Goal: Complete application form: Complete application form

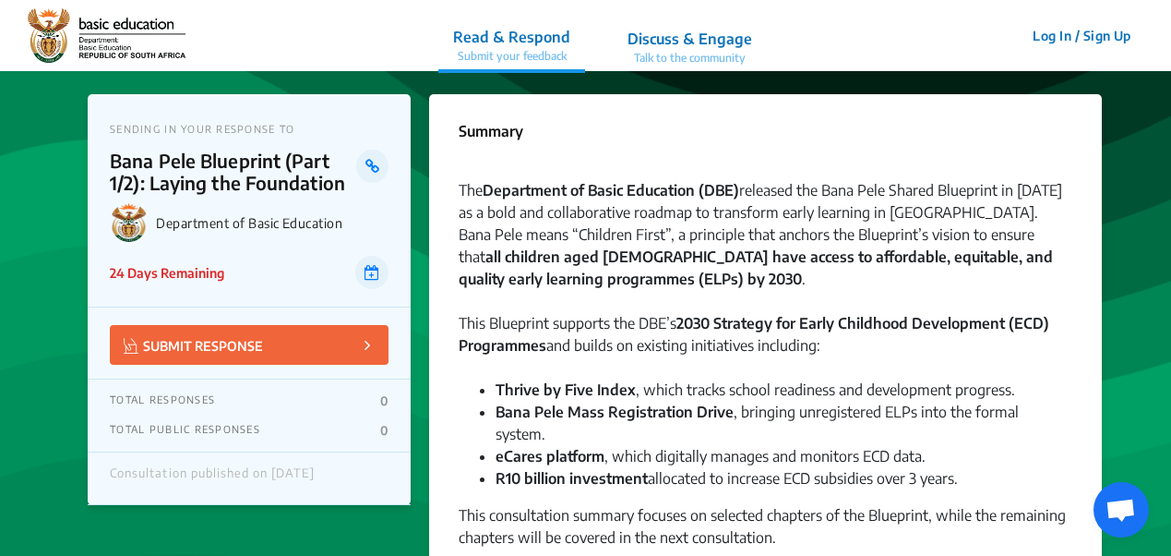
scroll to position [3900, 0]
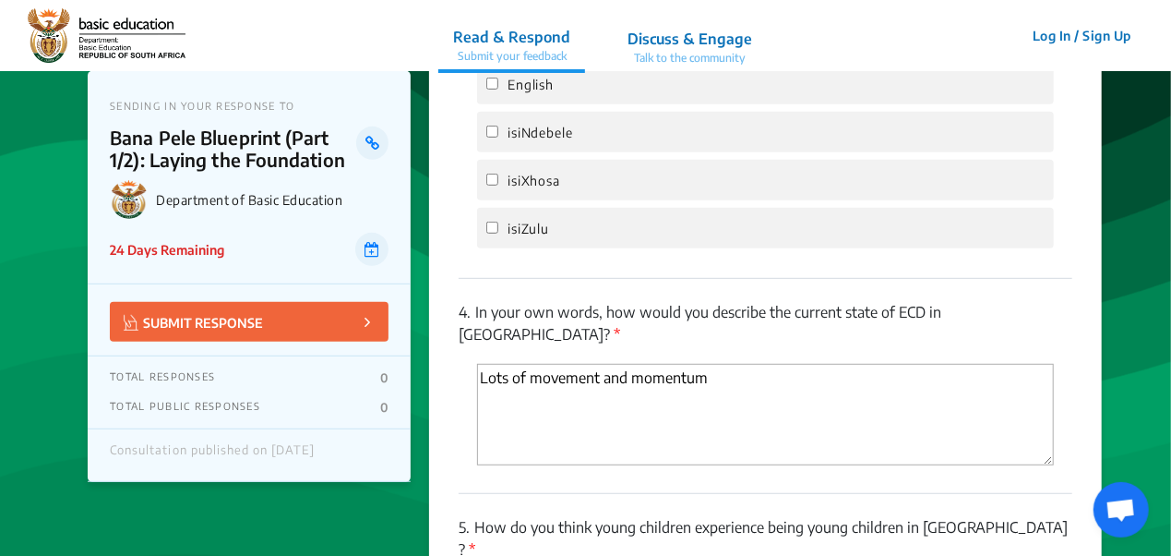
click at [707, 364] on textarea "Lots of movement and momentum" at bounding box center [765, 415] width 577 height 102
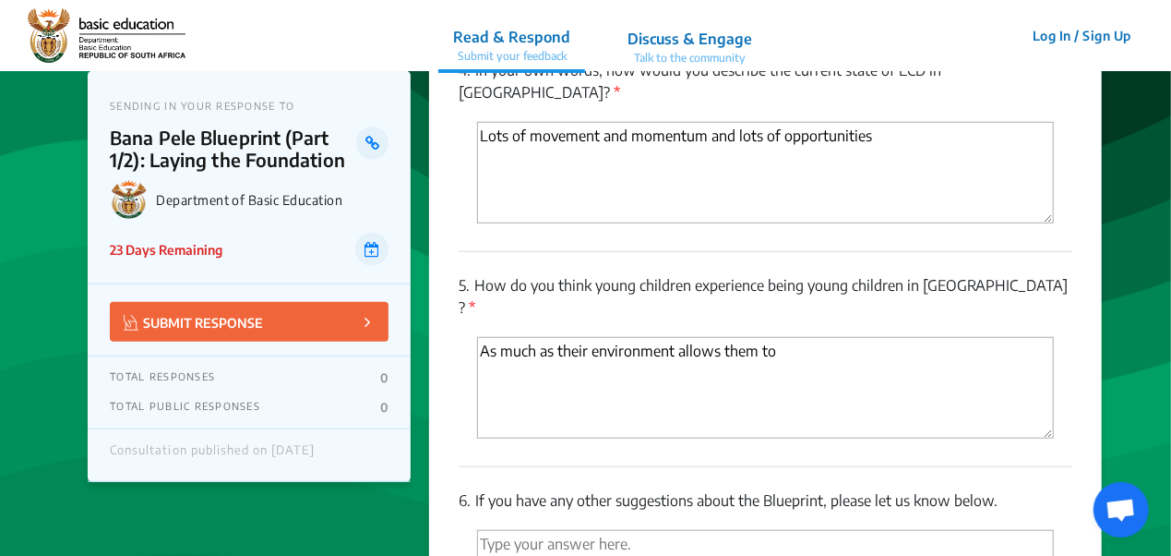
scroll to position [4154, 0]
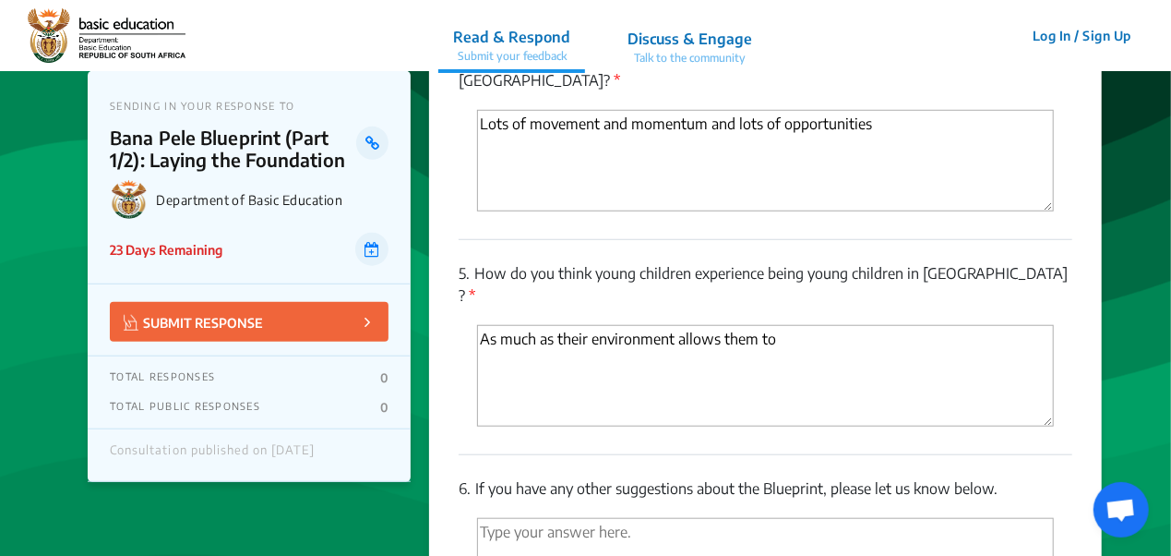
type textarea "Lots of movement and momentum and lots of opportunities"
click at [830, 325] on textarea "As much as their environment allows them to" at bounding box center [765, 376] width 577 height 102
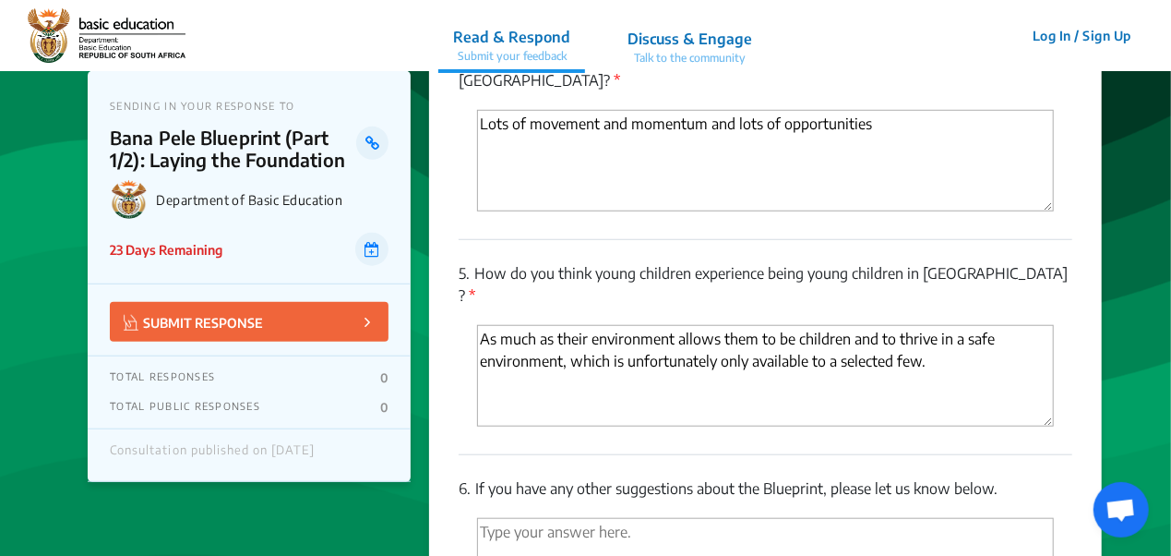
click at [942, 325] on textarea "As much as their environment allows them to be children and to thrive in a safe…" at bounding box center [765, 376] width 577 height 102
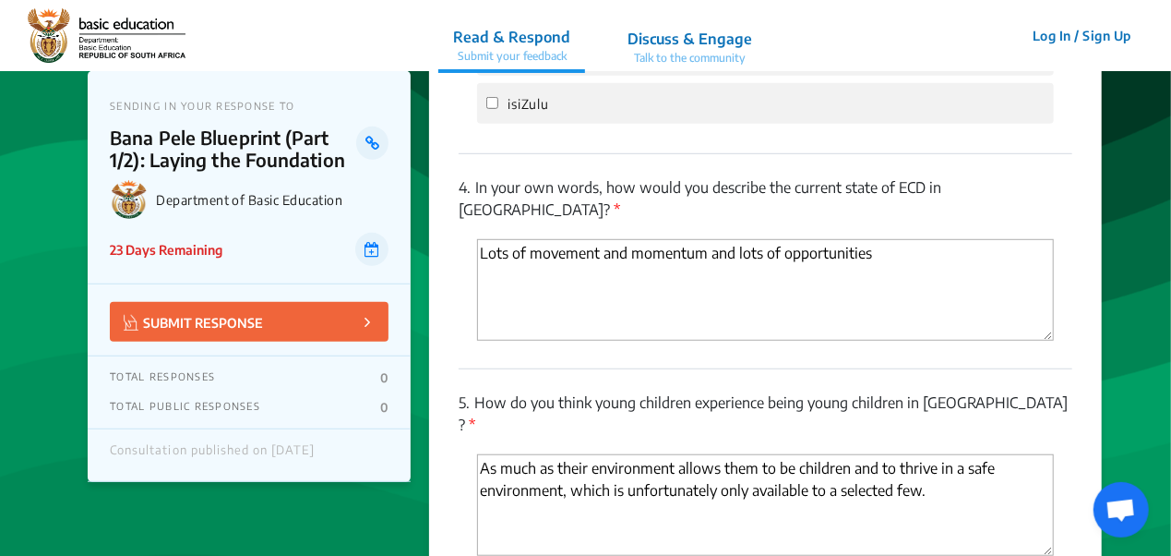
scroll to position [4019, 0]
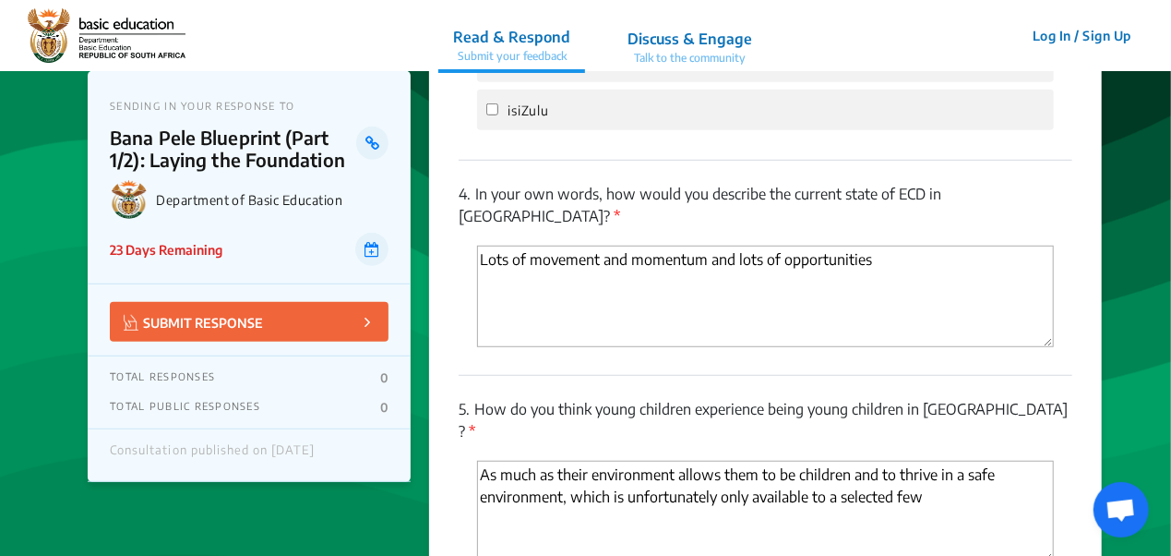
type textarea "As much as their environment allows them to be children and to thrive in a safe…"
drag, startPoint x: 1171, startPoint y: 426, endPoint x: 1173, endPoint y: 448, distance: 22.3
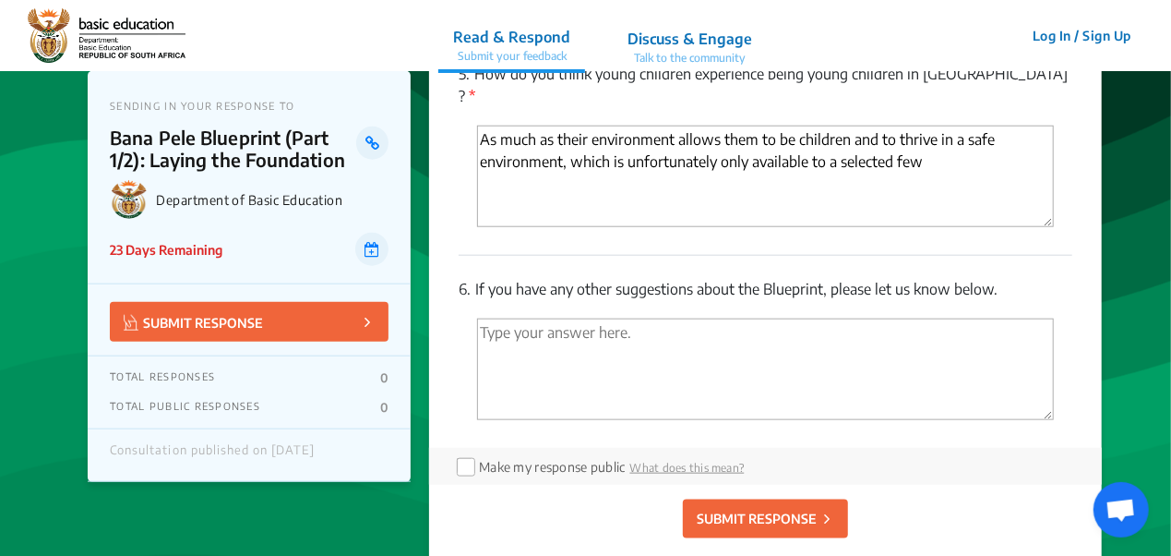
scroll to position [4407, 0]
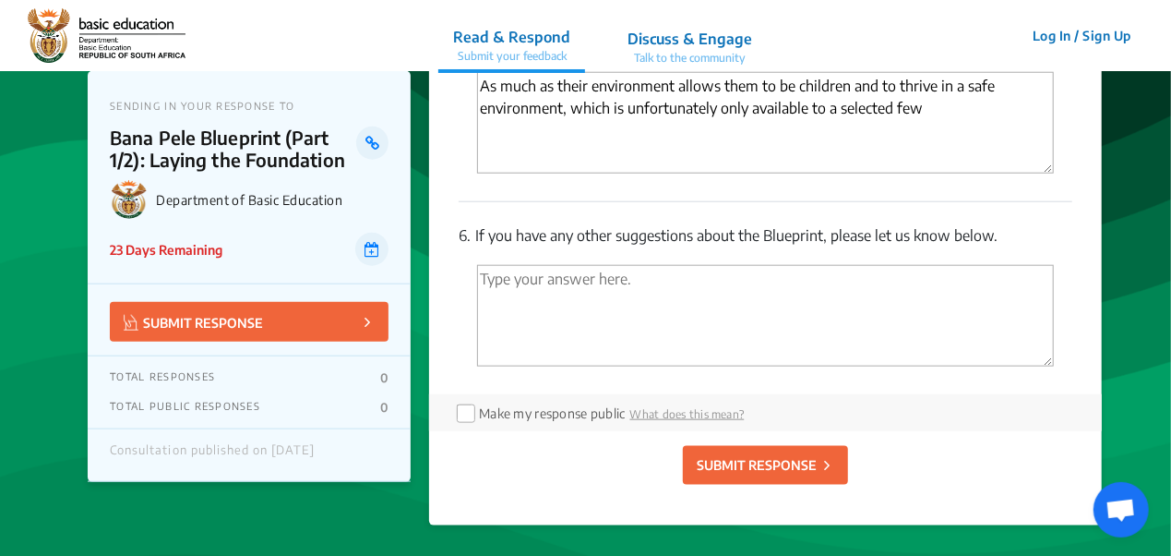
click at [646, 265] on textarea "'Type your answer here.' | translate" at bounding box center [765, 316] width 577 height 102
type textarea "Coordination and collaboration is key"
click at [758, 455] on p "SUBMIT RESPONSE" at bounding box center [757, 464] width 120 height 19
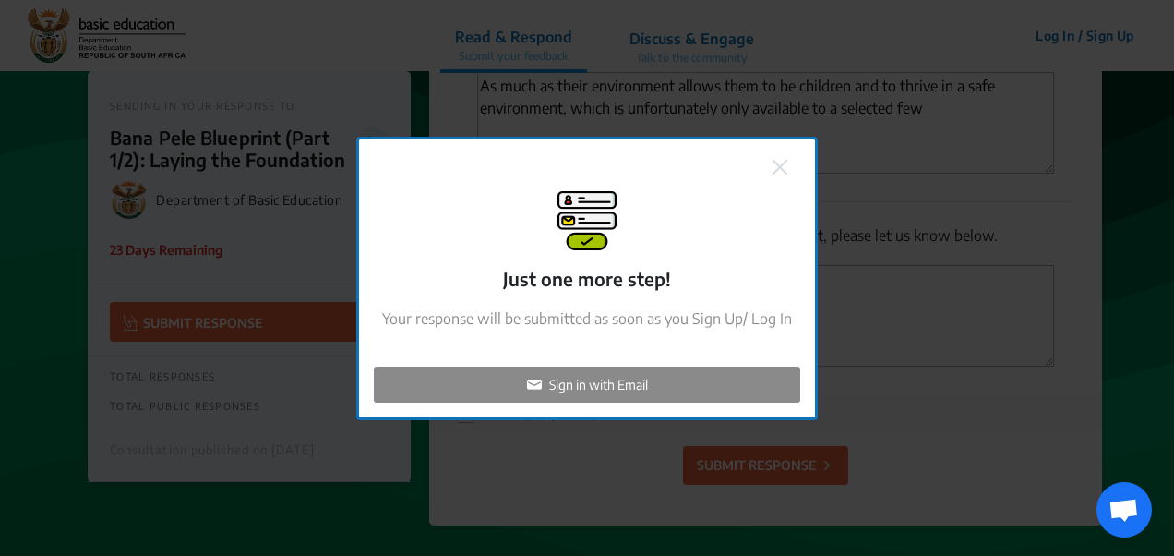
checkbox input "false"
click at [611, 385] on p "Sign in with Email" at bounding box center [598, 384] width 99 height 19
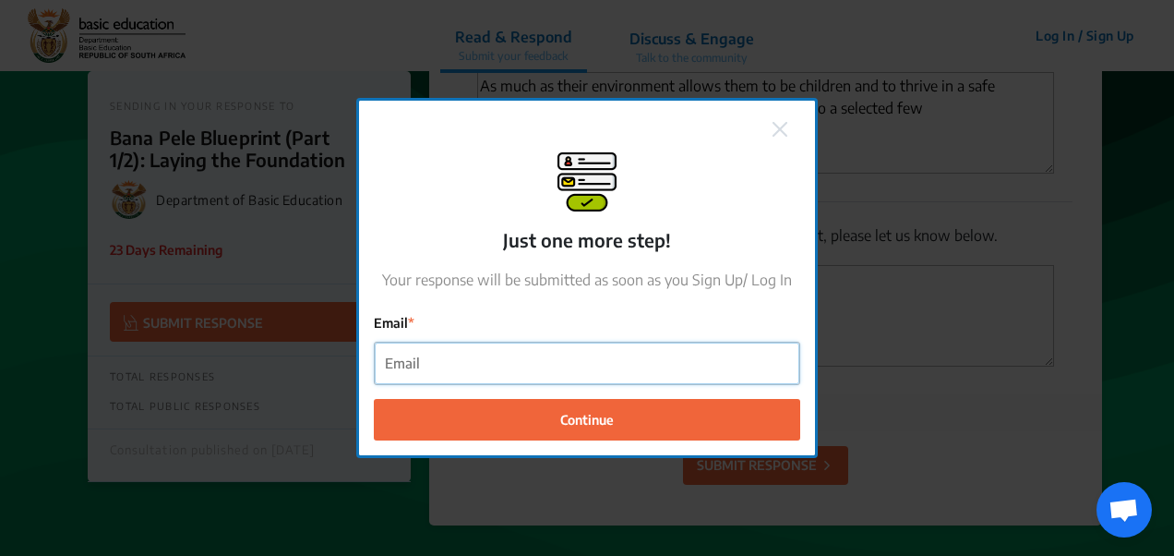
click at [517, 366] on input "Email" at bounding box center [587, 363] width 425 height 42
type input "[EMAIL_ADDRESS][DOMAIN_NAME]"
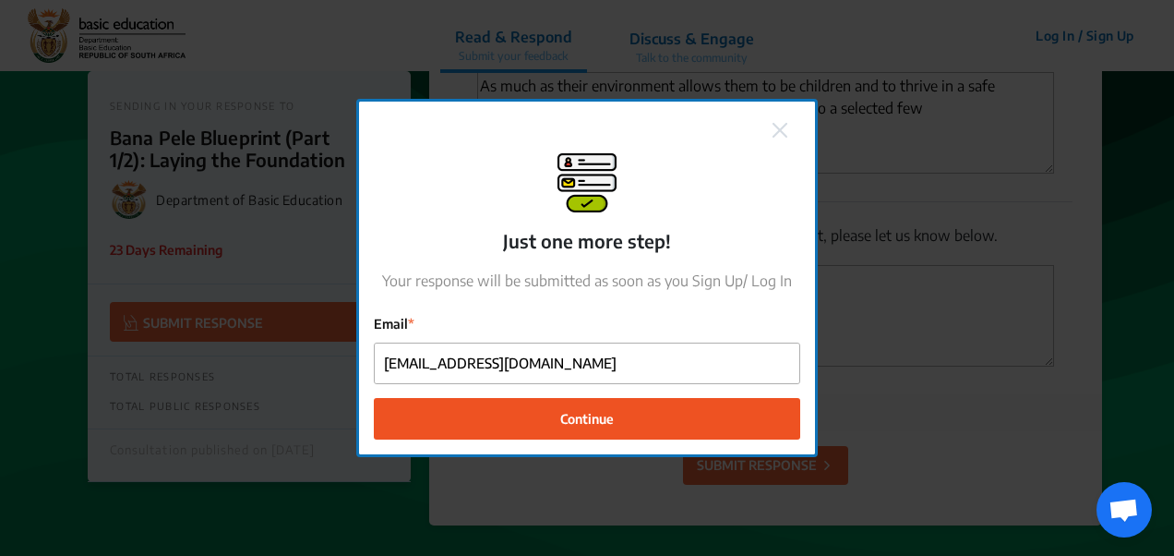
click at [607, 421] on span "Continue" at bounding box center [587, 418] width 54 height 19
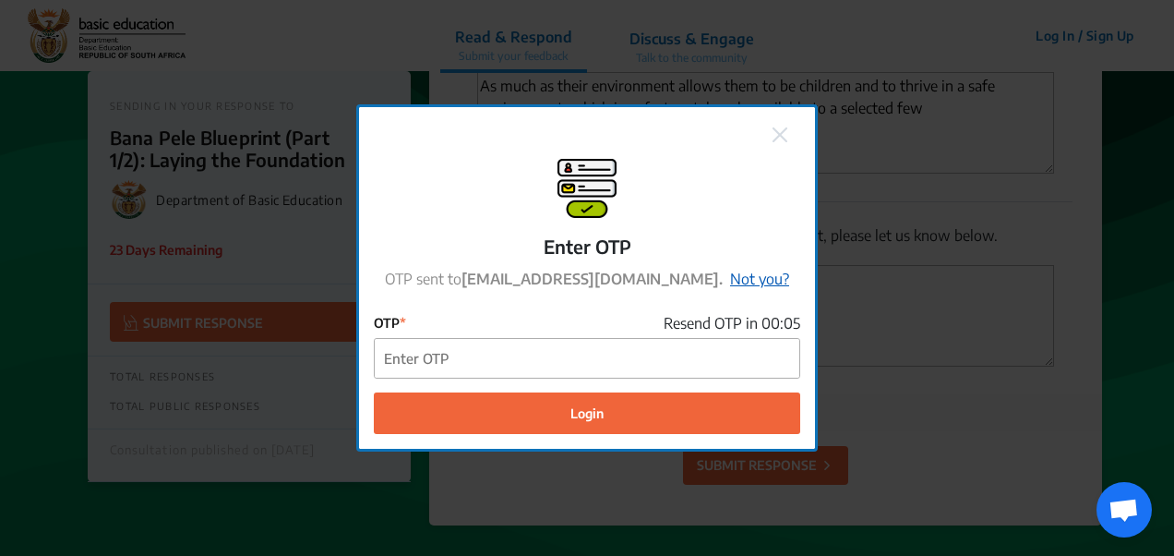
click at [730, 280] on link "Not you?" at bounding box center [759, 279] width 59 height 18
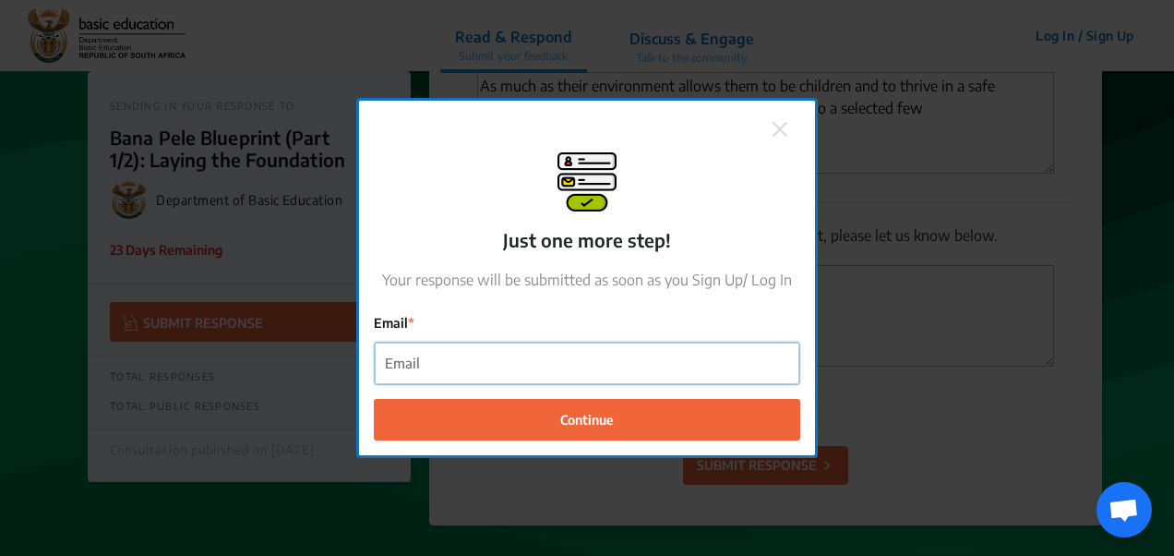
click at [480, 370] on input "Email" at bounding box center [587, 363] width 425 height 42
drag, startPoint x: 578, startPoint y: 362, endPoint x: 357, endPoint y: 354, distance: 220.8
click at [357, 354] on div "Just one more step! Your response will be submitted as soon as you Sign Up/ Log…" at bounding box center [587, 278] width 462 height 360
drag, startPoint x: 576, startPoint y: 363, endPoint x: 319, endPoint y: 371, distance: 256.8
click at [322, 371] on div "Just one more step! Your response will be submitted as soon as you Sign Up/ Log…" at bounding box center [587, 278] width 1174 height 556
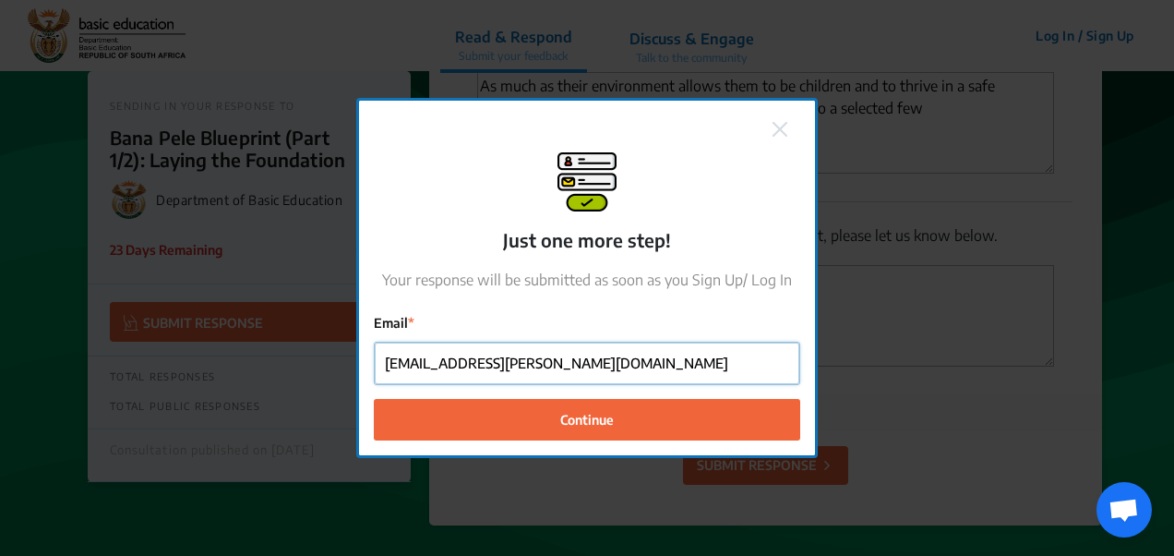
type input "[EMAIL_ADDRESS][DOMAIN_NAME]"
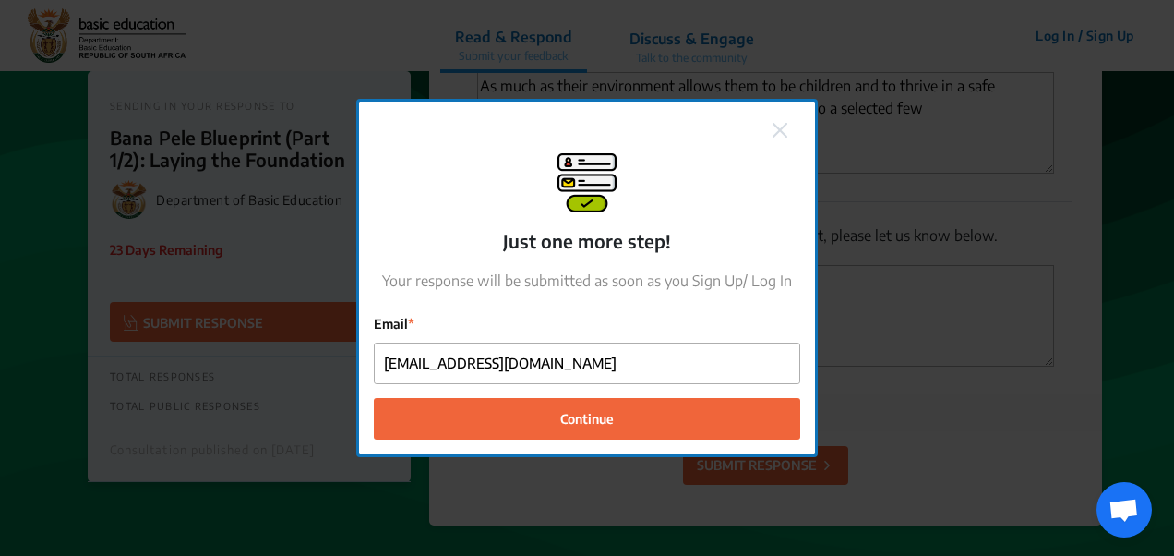
click at [778, 134] on img at bounding box center [780, 130] width 15 height 15
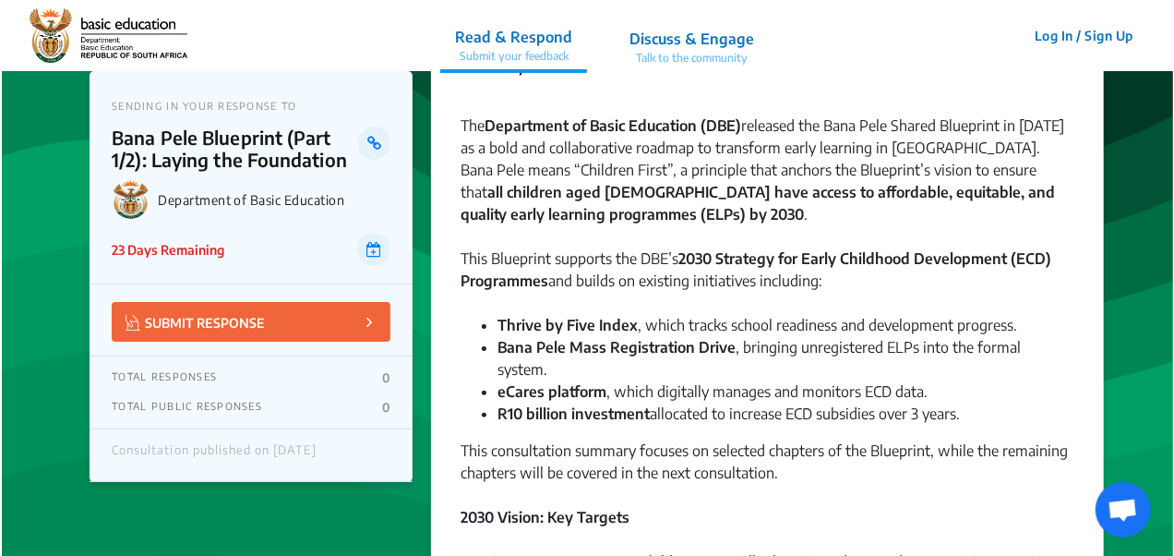
scroll to position [0, 0]
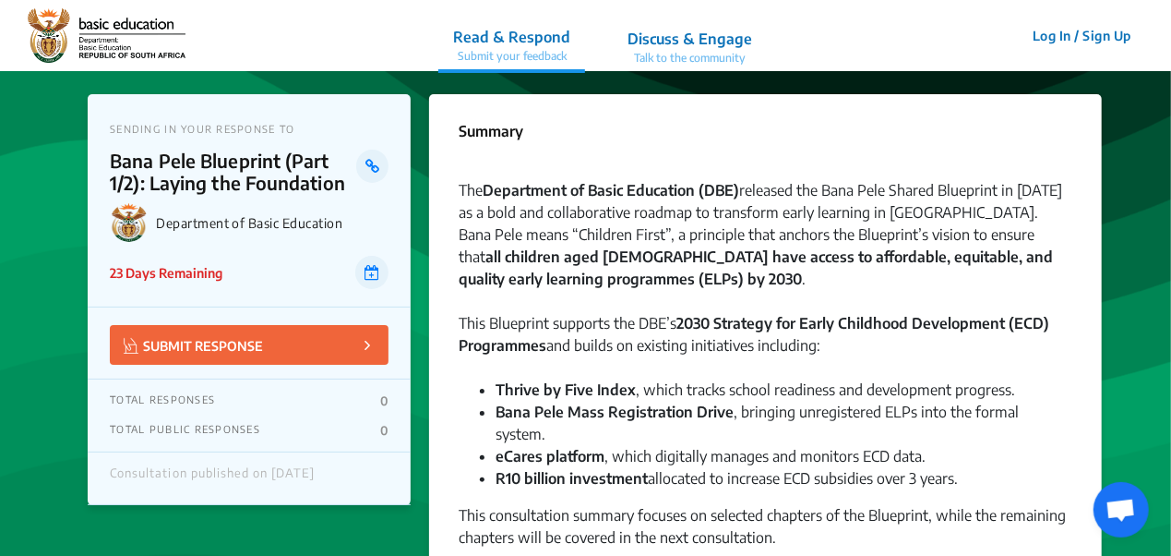
click at [1056, 35] on button "Log In / Sign Up" at bounding box center [1082, 35] width 123 height 29
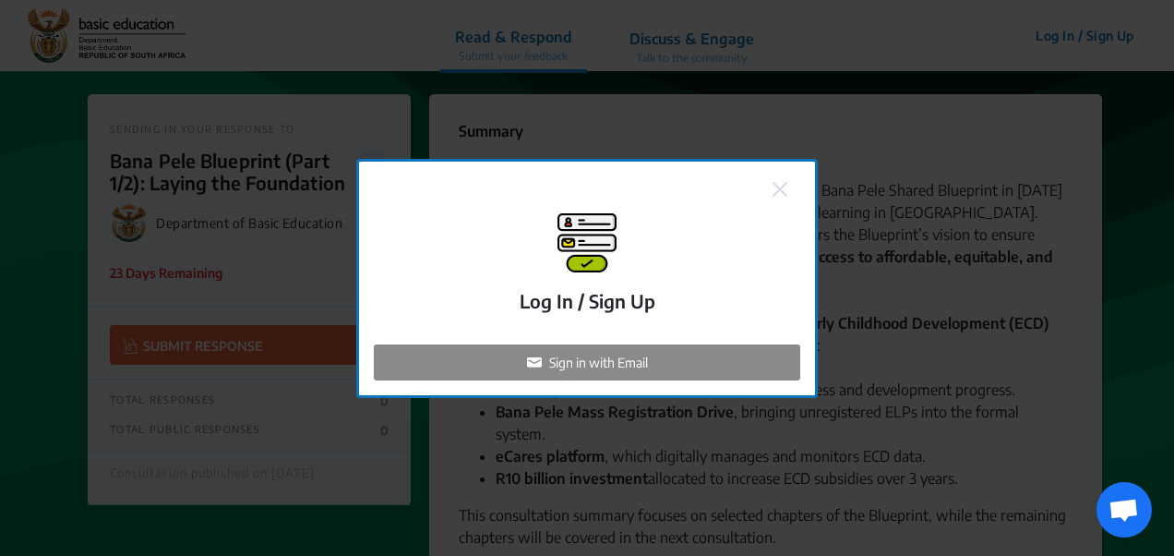
click at [610, 358] on p "Sign in with Email" at bounding box center [598, 362] width 99 height 19
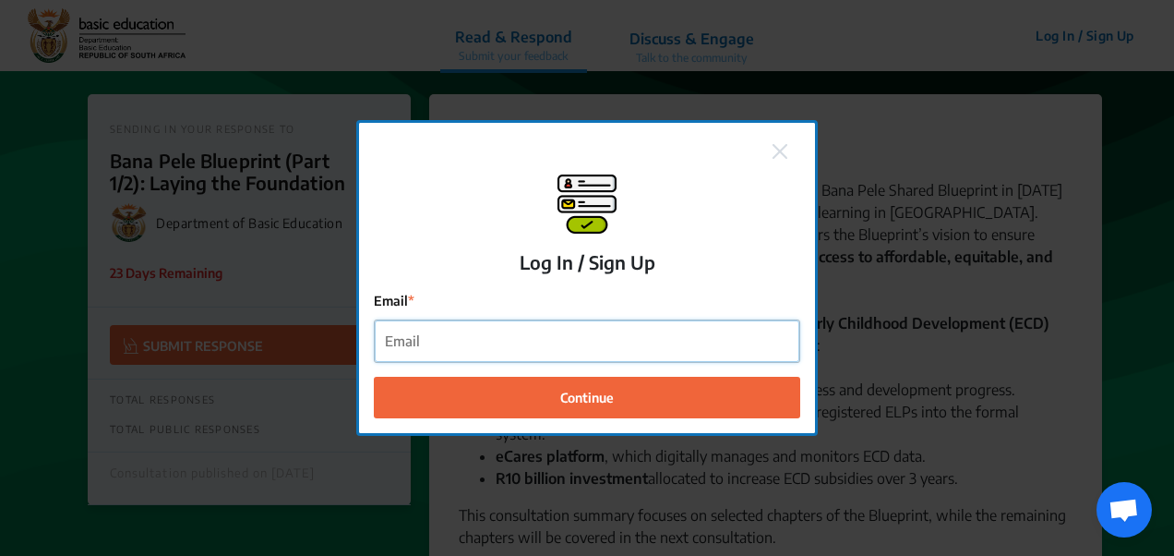
click at [567, 351] on input "Email" at bounding box center [587, 341] width 425 height 42
click at [463, 345] on input "[EMAIL_ADDRESS][DOMAIN_NAME]" at bounding box center [587, 341] width 425 height 42
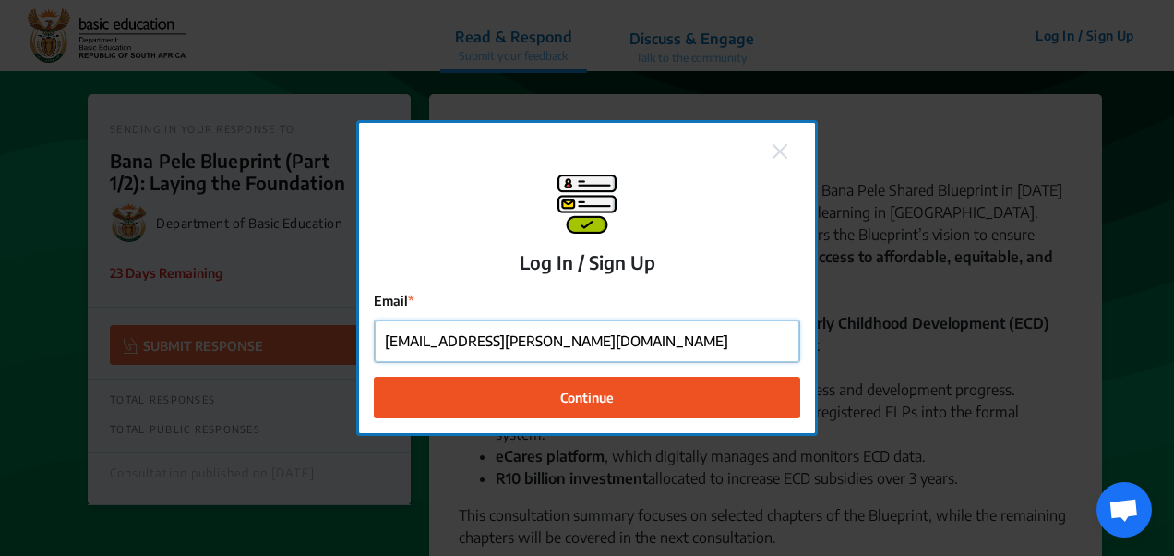
type input "[EMAIL_ADDRESS][PERSON_NAME][DOMAIN_NAME]"
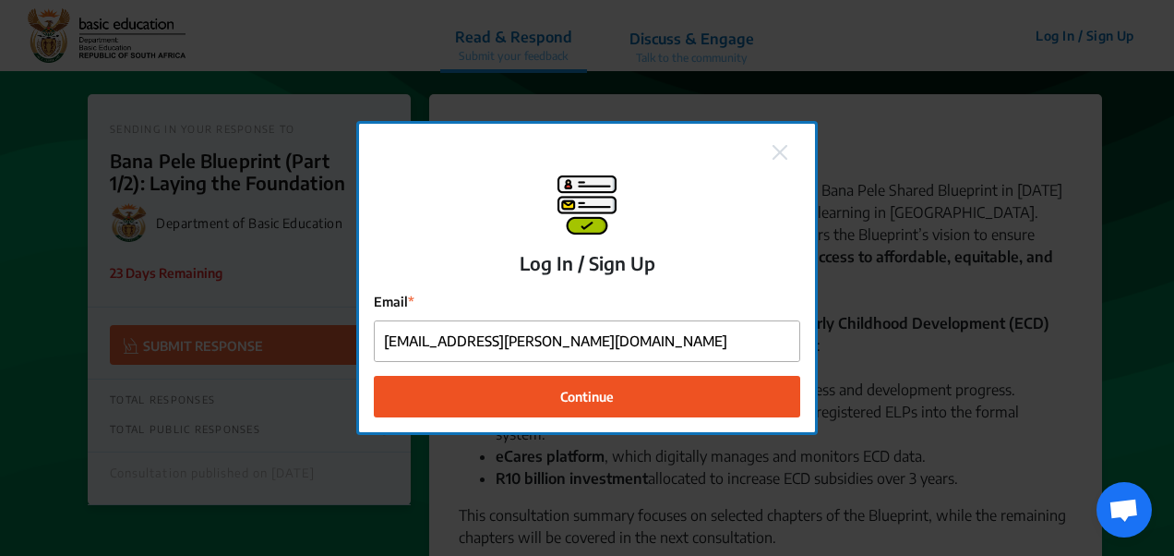
click at [522, 390] on button "Continue" at bounding box center [587, 397] width 426 height 42
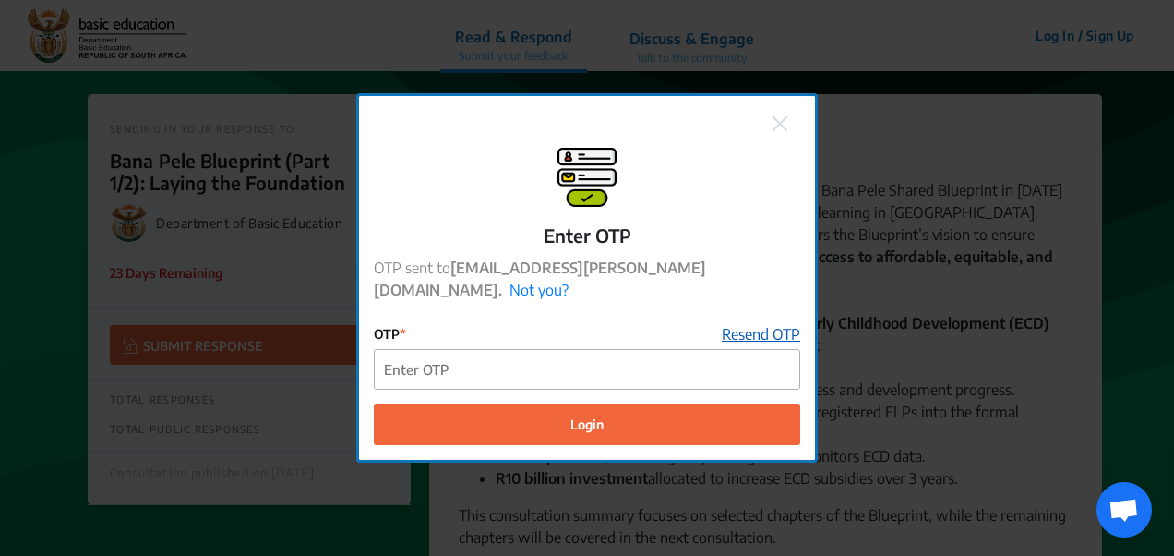
click at [759, 325] on link "Resend OTP" at bounding box center [761, 334] width 78 height 22
